Goal: Task Accomplishment & Management: Manage account settings

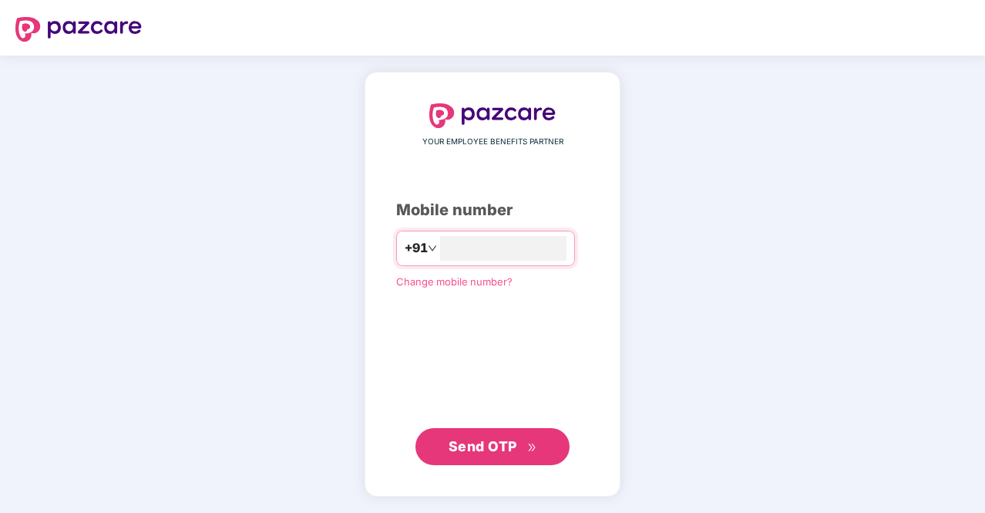
type input "**********"
click at [498, 453] on span "Send OTP" at bounding box center [483, 445] width 69 height 16
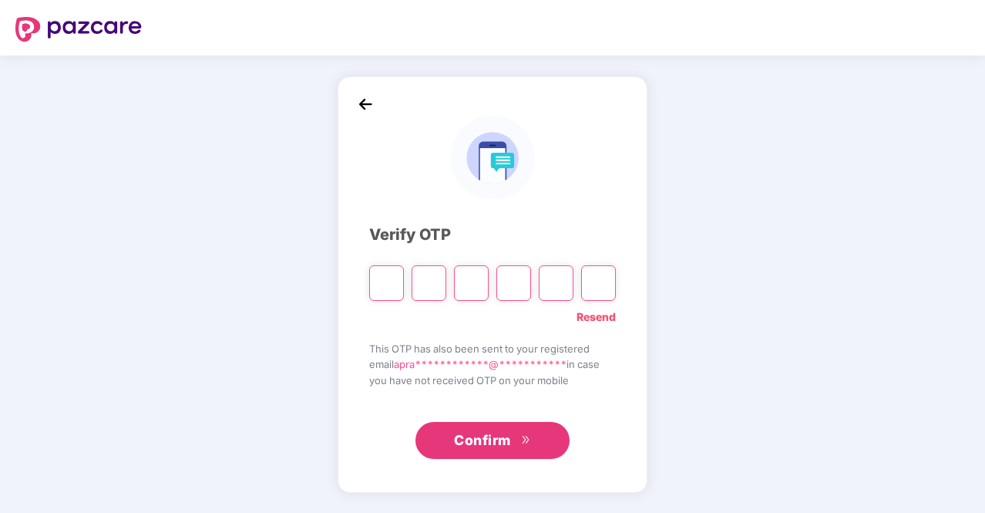
type input "*"
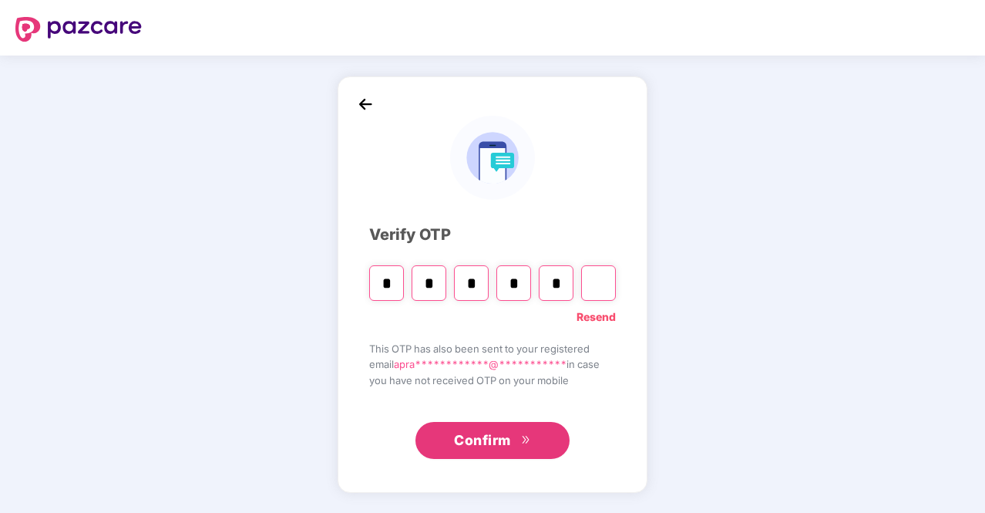
type input "*"
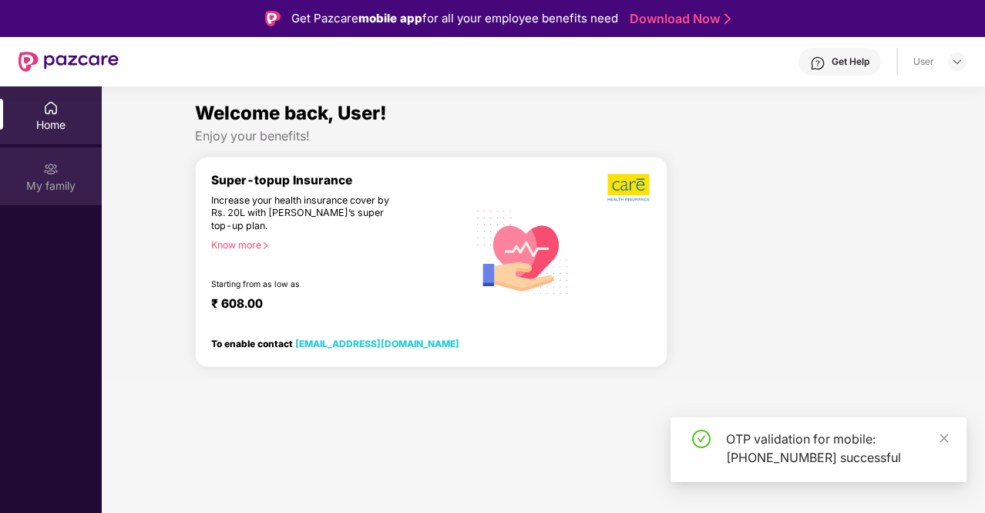
click at [35, 178] on div "My family" at bounding box center [51, 185] width 102 height 15
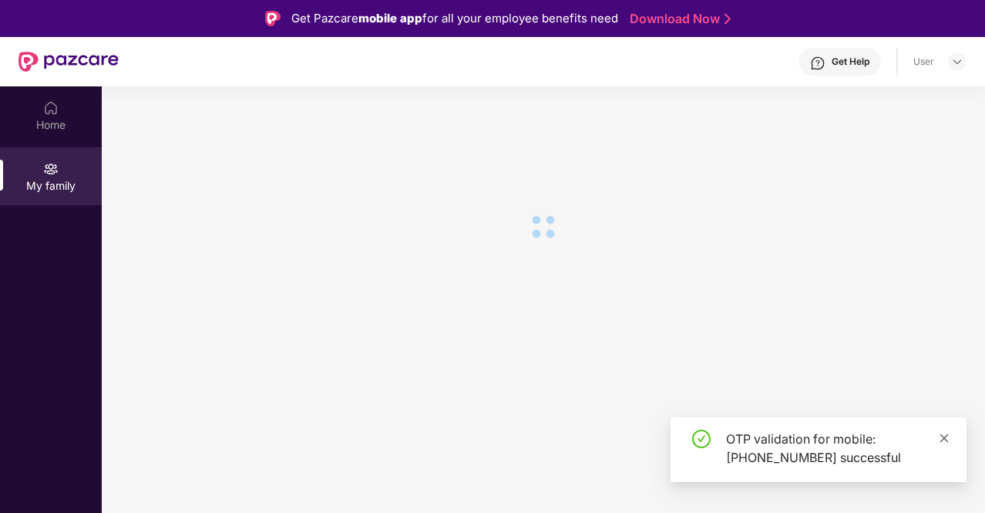
click at [951, 445] on div "OTP validation for mobile: [PHONE_NUMBER] successful" at bounding box center [819, 449] width 296 height 65
click at [943, 442] on icon "close" at bounding box center [944, 438] width 11 height 11
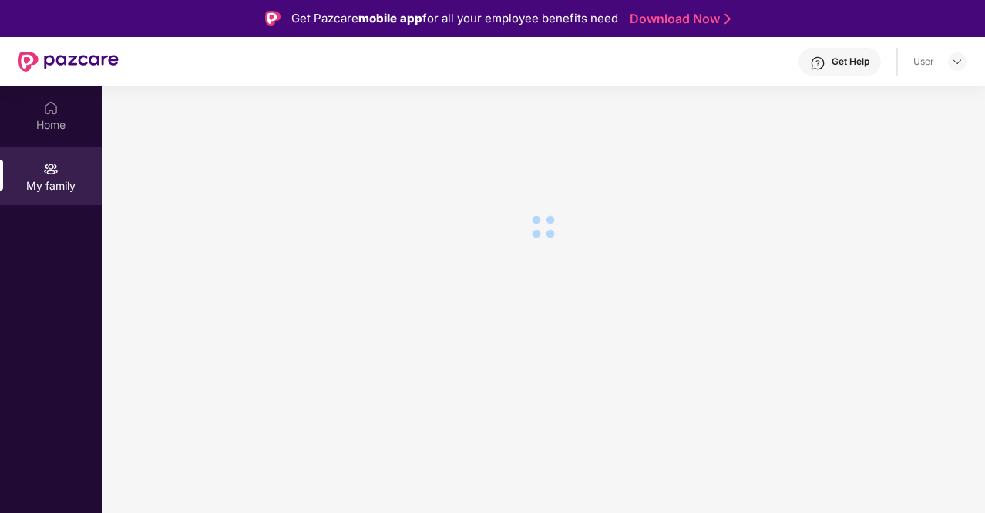
click at [945, 438] on body "Get Pazcare mobile app for all your employee benefits need Download Now Get Hel…" at bounding box center [492, 256] width 985 height 513
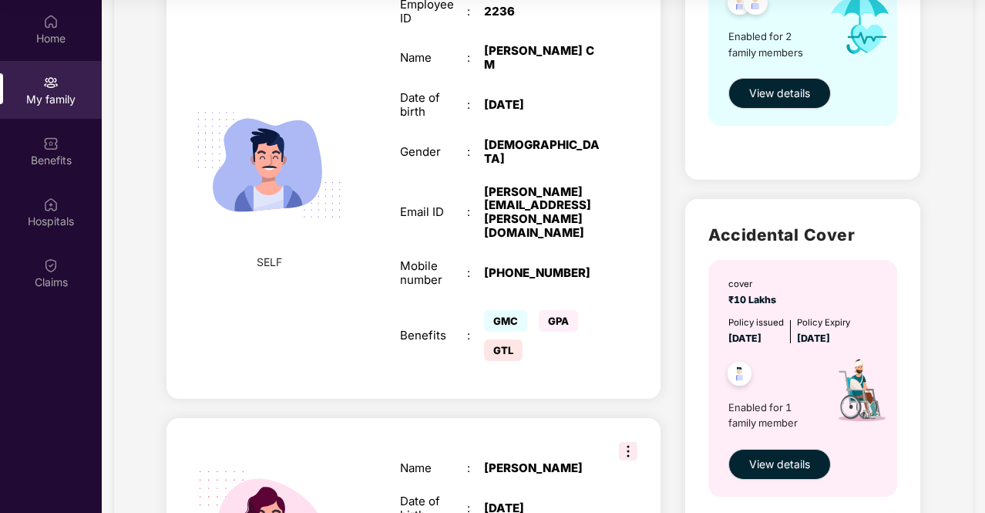
scroll to position [279, 0]
